Goal: Information Seeking & Learning: Learn about a topic

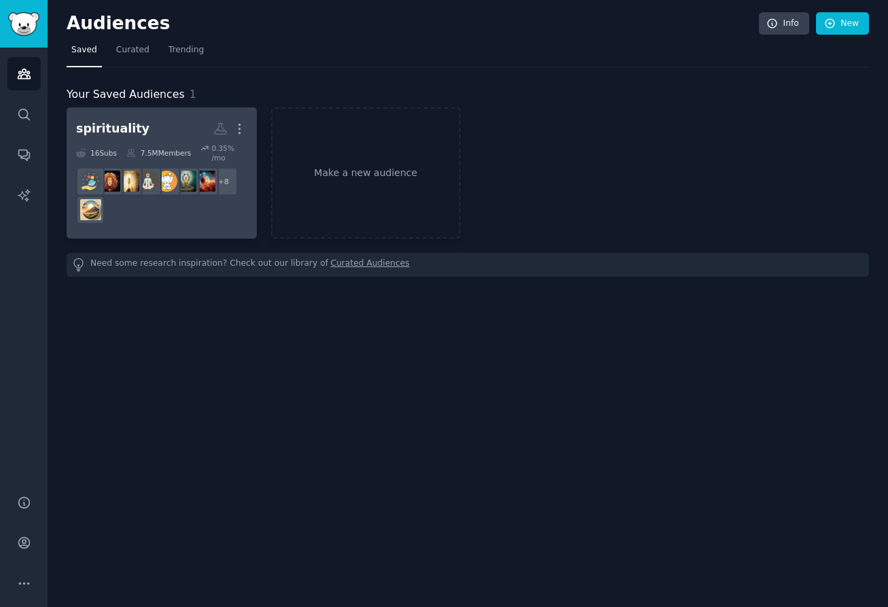
click at [158, 124] on h2 "spirituality More" at bounding box center [161, 129] width 171 height 24
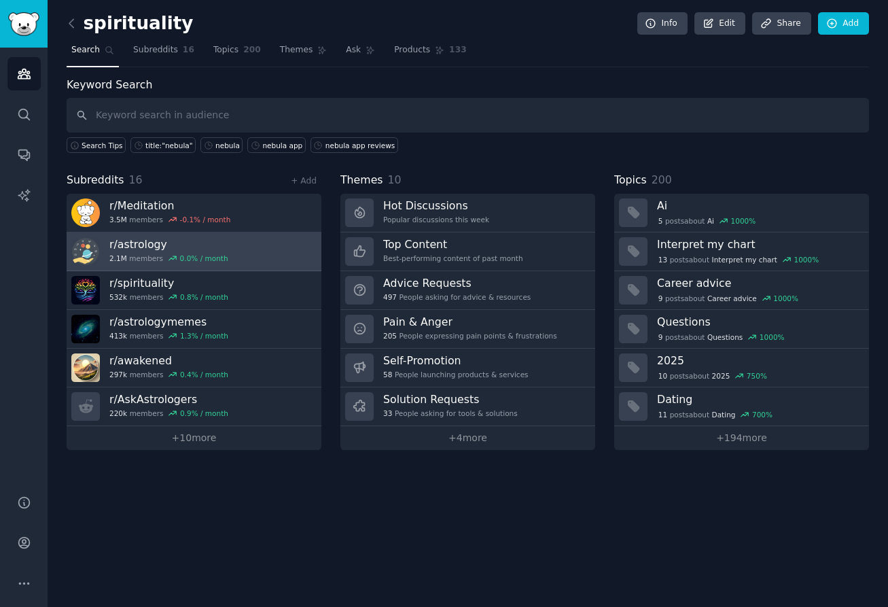
click at [261, 240] on link "r/ astrology 2.1M members 0.0 % / month" at bounding box center [194, 251] width 255 height 39
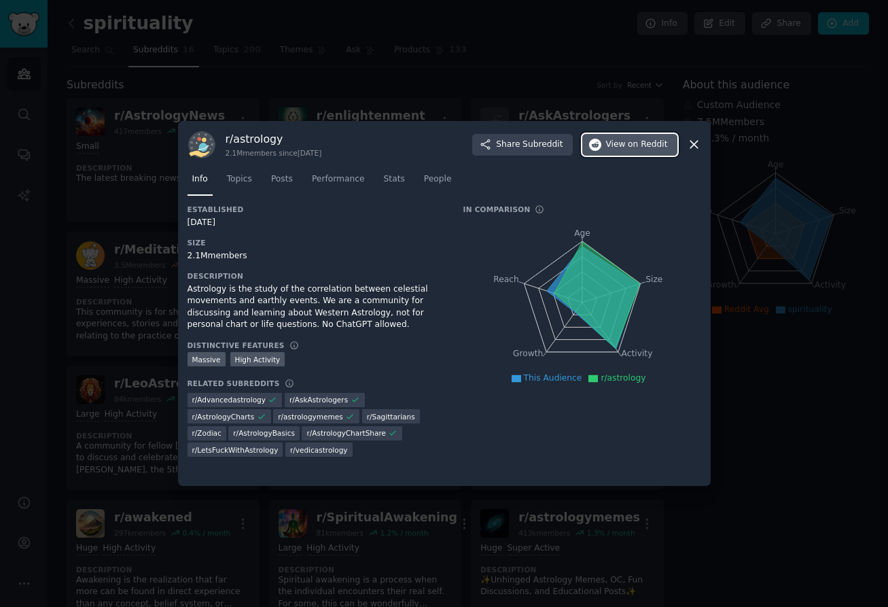
click at [652, 147] on span "on Reddit" at bounding box center [647, 145] width 39 height 12
click at [699, 141] on icon at bounding box center [694, 144] width 14 height 14
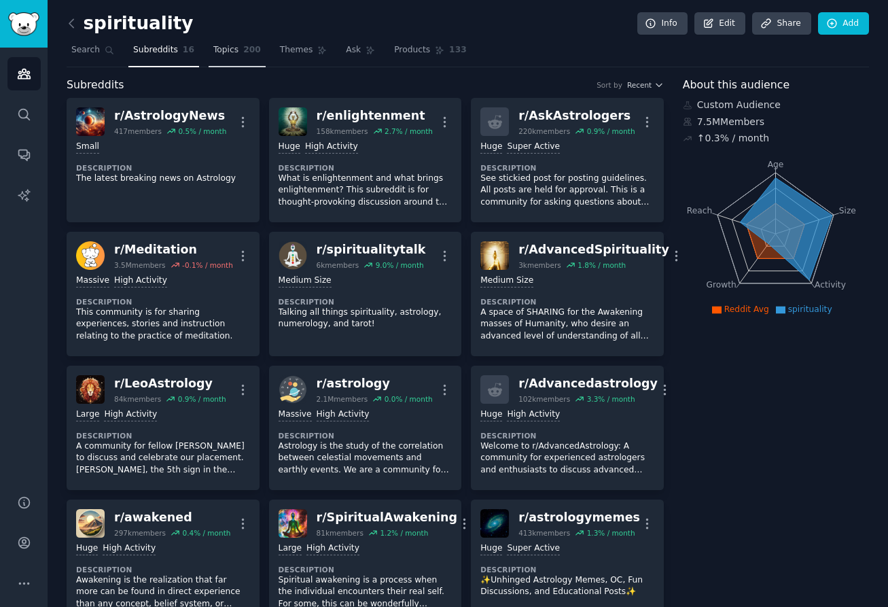
click at [228, 57] on link "Topics 200" at bounding box center [237, 53] width 57 height 28
click at [230, 53] on span "Topics" at bounding box center [225, 50] width 25 height 12
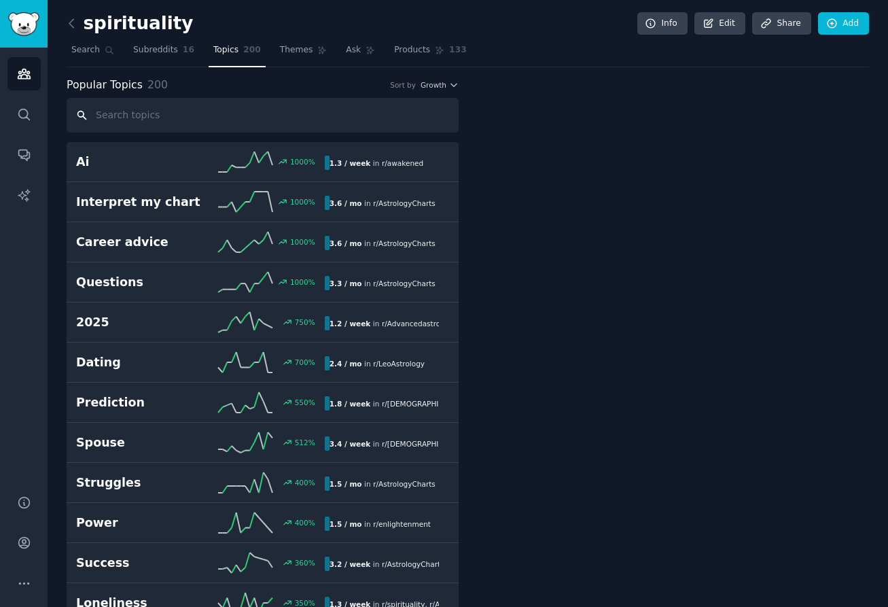
click at [237, 122] on input "text" at bounding box center [263, 115] width 392 height 35
click at [237, 122] on input "as" at bounding box center [263, 115] width 392 height 35
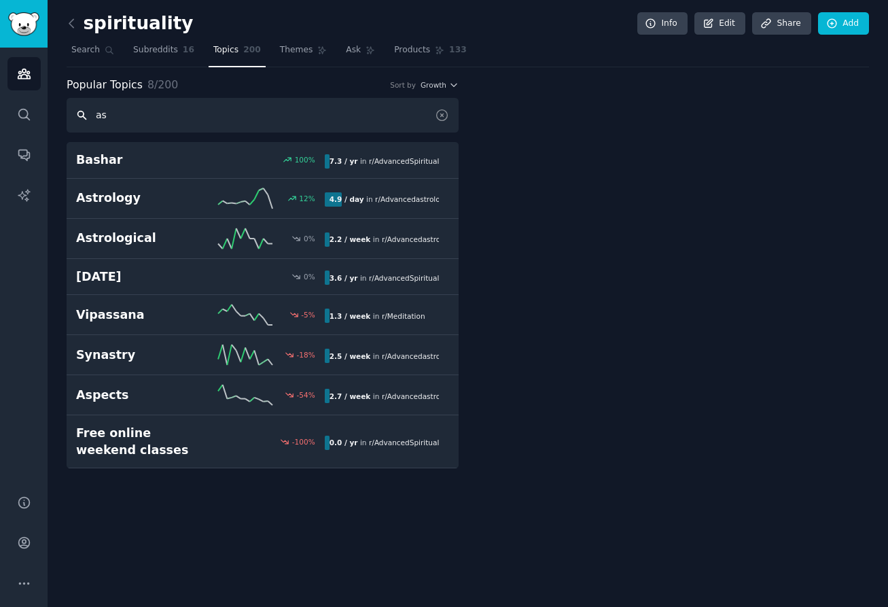
type input "as"
